Goal: Task Accomplishment & Management: Complete application form

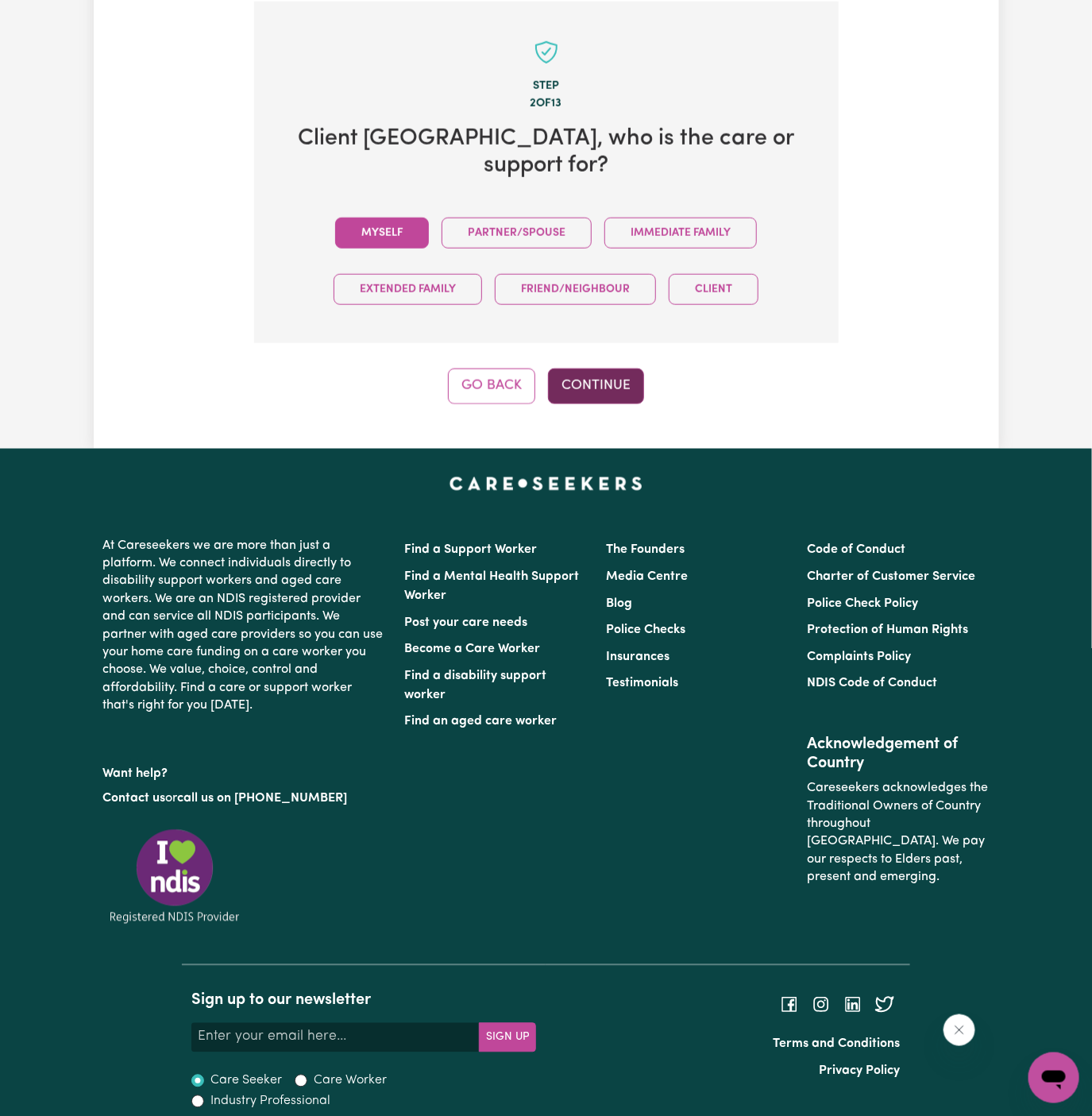
click at [607, 379] on button "Continue" at bounding box center [596, 386] width 96 height 35
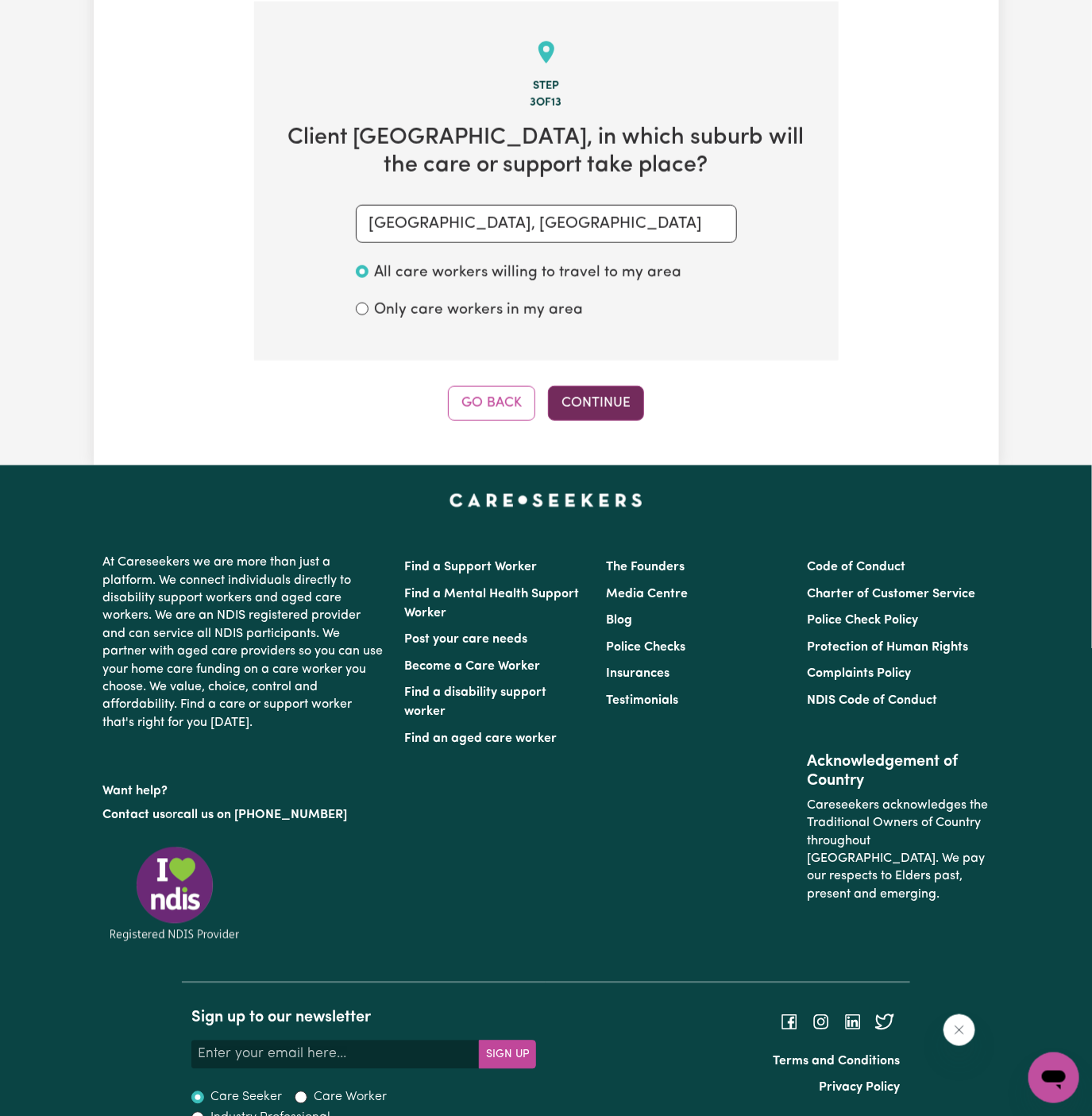
click at [593, 389] on button "Continue" at bounding box center [596, 403] width 96 height 35
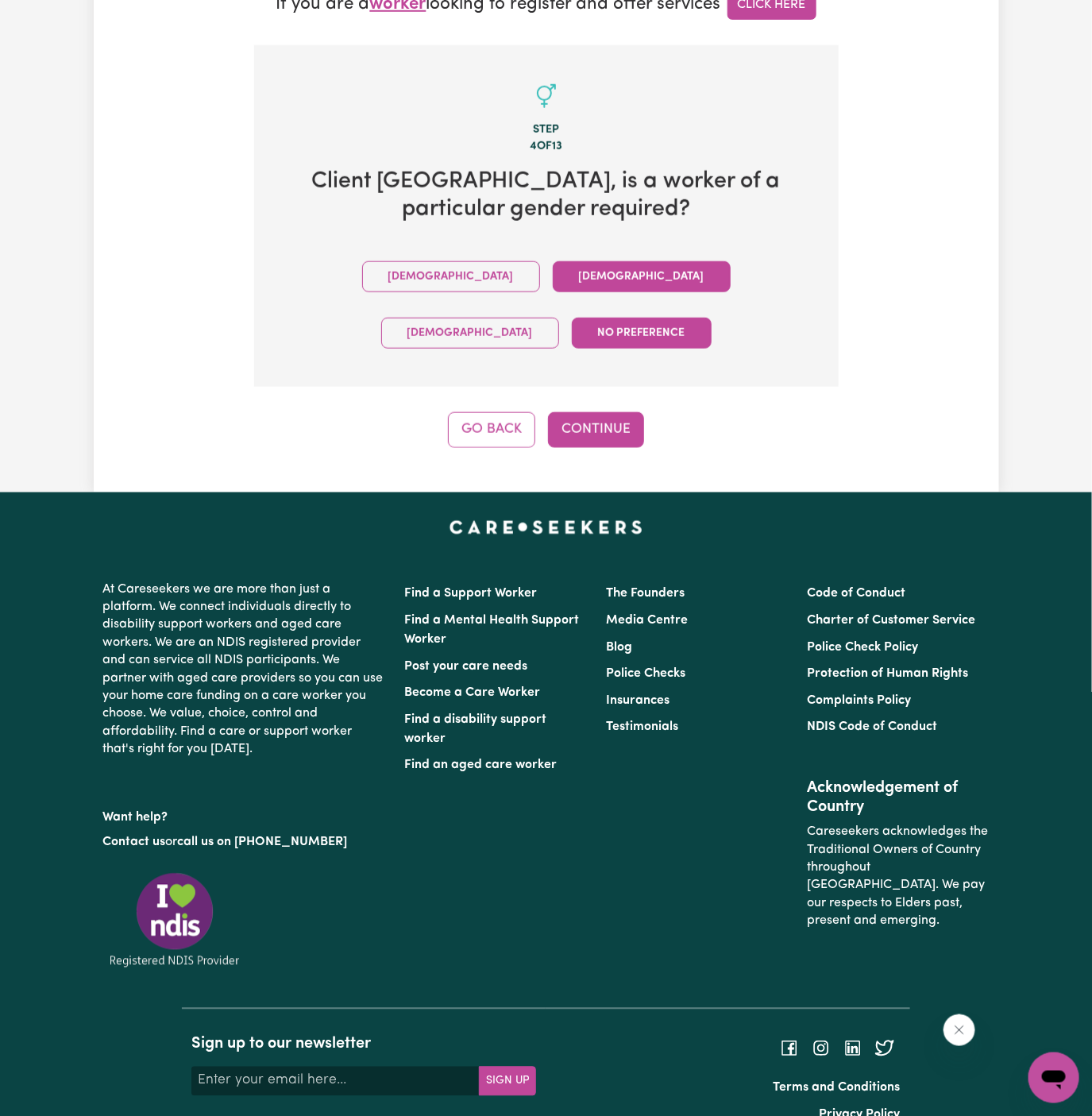
drag, startPoint x: 596, startPoint y: 363, endPoint x: 452, endPoint y: 264, distance: 174.7
click at [452, 264] on div "Step 4 of 13 Client [GEOGRAPHIC_DATA] , is a worker of a particular gender requ…" at bounding box center [546, 247] width 584 height 403
click at [553, 264] on button "[DEMOGRAPHIC_DATA]" at bounding box center [641, 276] width 178 height 31
click at [607, 348] on div "Step 4 of 13 Client [GEOGRAPHIC_DATA] , is a worker of a particular gender requ…" at bounding box center [546, 247] width 584 height 403
click at [607, 413] on button "Continue" at bounding box center [596, 430] width 96 height 35
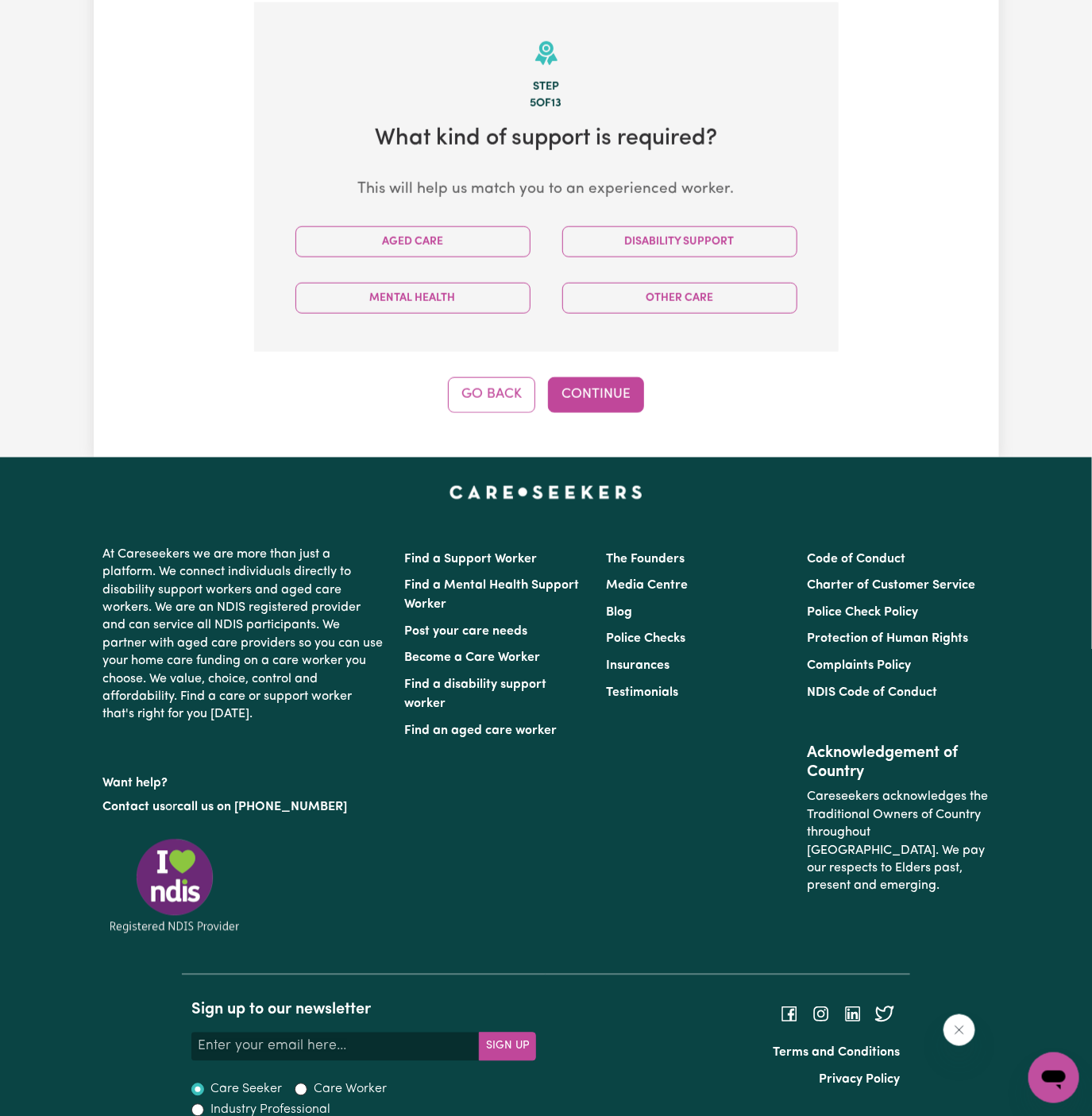
scroll to position [563, 0]
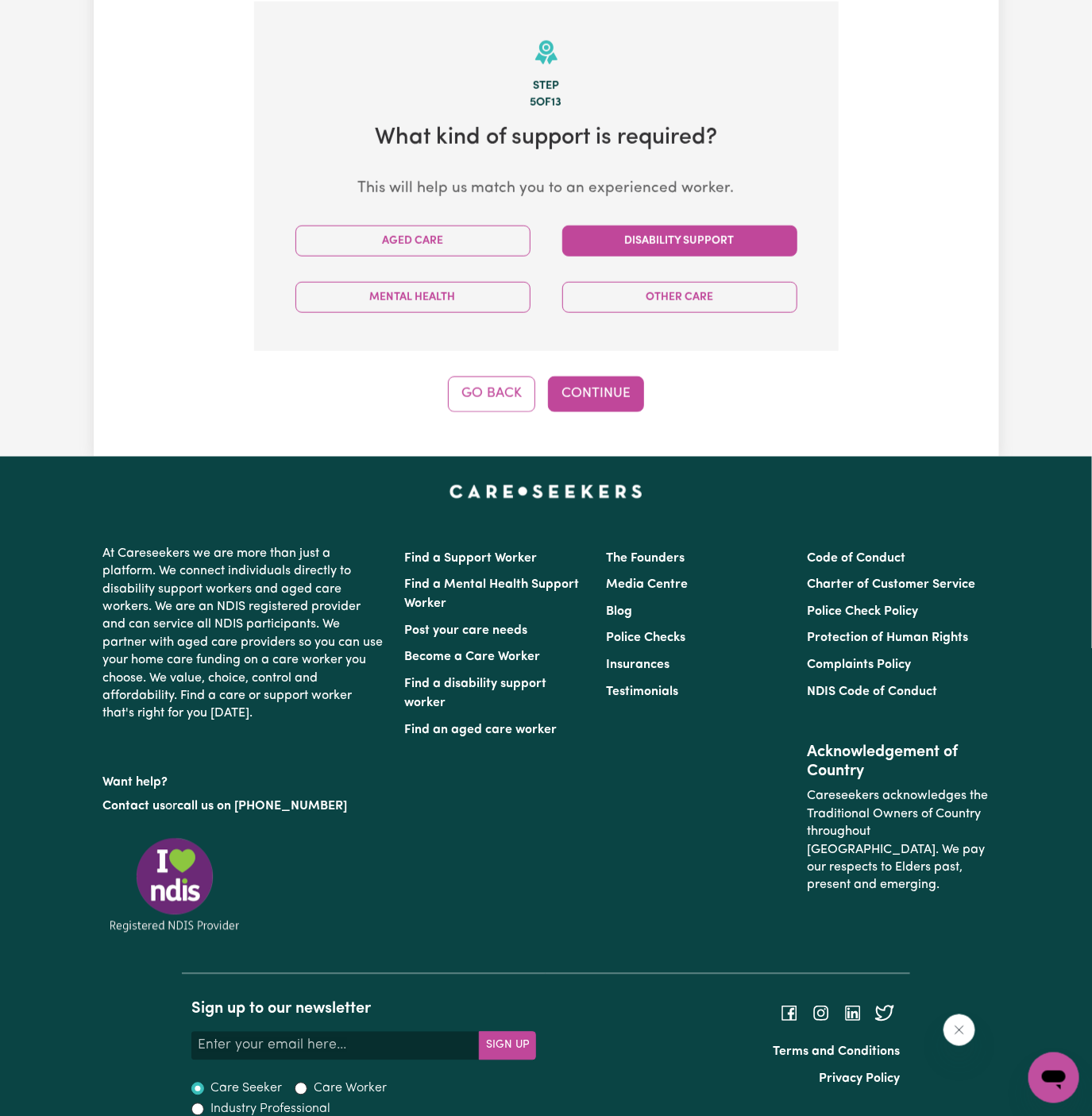
click at [711, 238] on button "Disability Support" at bounding box center [679, 241] width 235 height 31
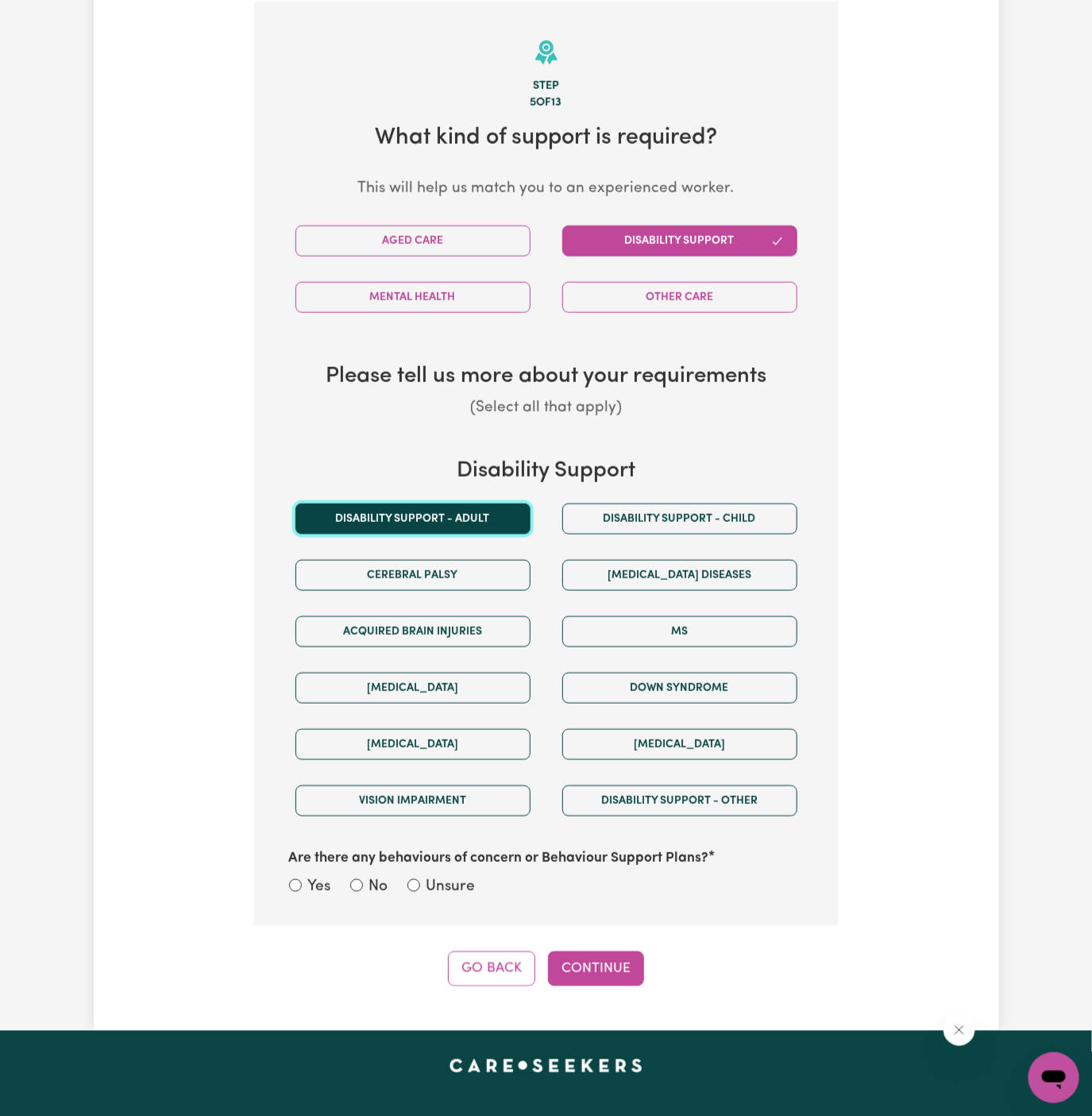
click at [486, 518] on button "Disability support - Adult" at bounding box center [413, 519] width 235 height 31
click at [450, 893] on label "Unsure" at bounding box center [451, 888] width 49 height 23
click at [420, 892] on input "Unsure" at bounding box center [414, 886] width 12 height 12
radio input "true"
click at [606, 952] on button "Continue" at bounding box center [596, 969] width 96 height 35
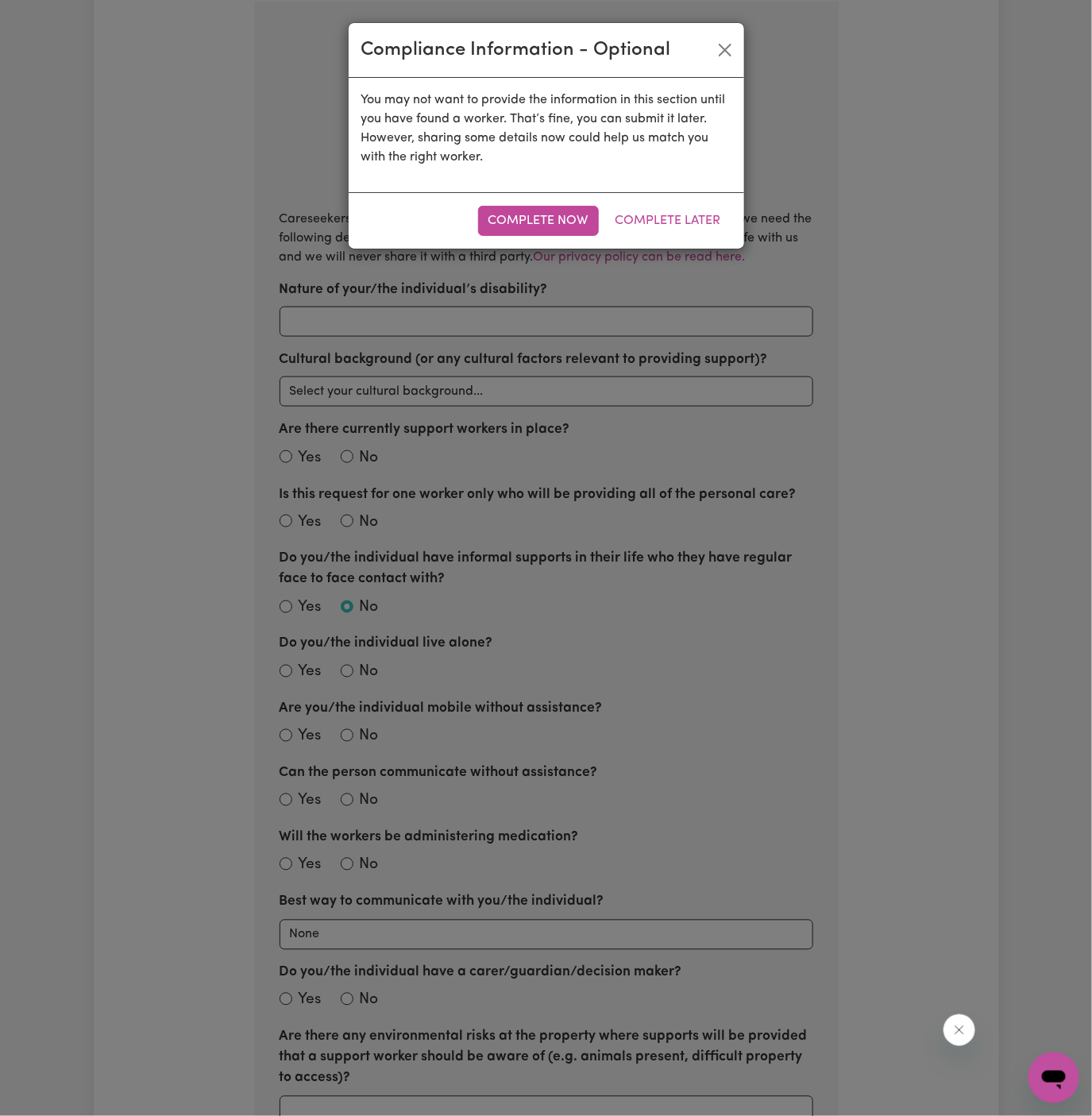
click at [692, 262] on div "Compliance Information - Optional You may not want to provide the information i…" at bounding box center [546, 558] width 1092 height 1116
click at [691, 220] on button "Complete Later" at bounding box center [669, 220] width 127 height 30
